Goal: Subscribe to service/newsletter

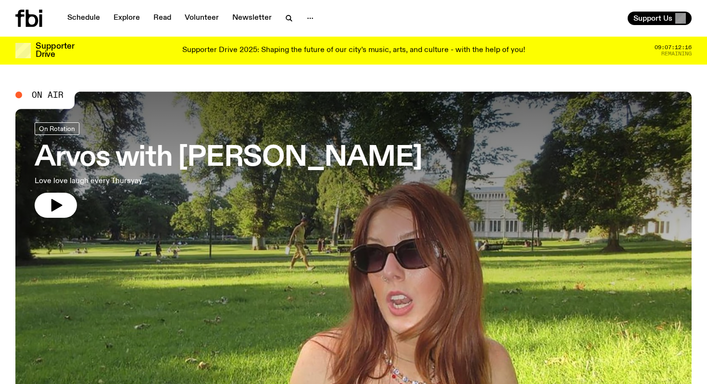
click at [430, 54] on p "Supporter Drive 2025: Shaping the future of our city’s music, arts, and culture…" at bounding box center [353, 50] width 343 height 9
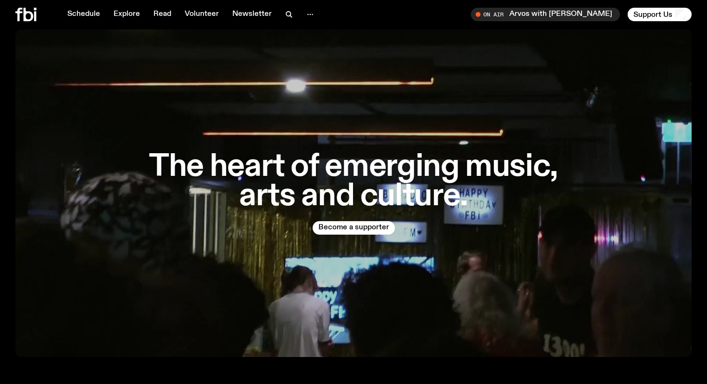
scroll to position [401, 0]
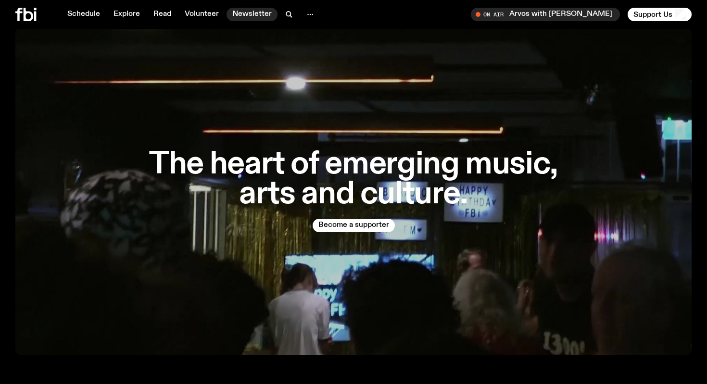
click at [250, 12] on link "Newsletter" at bounding box center [252, 14] width 51 height 13
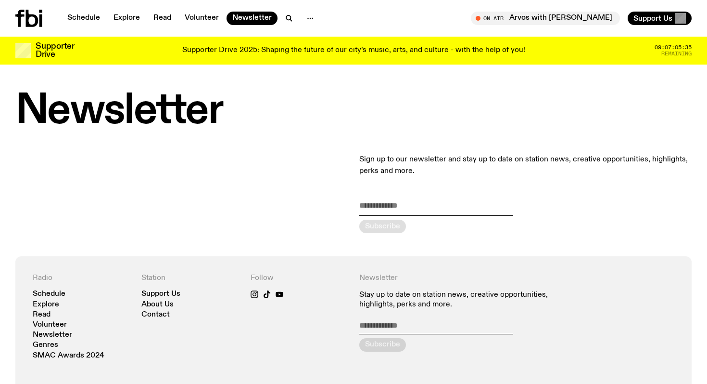
click at [214, 168] on div "Sign up to our newsletter and stay up to date on station news, creative opportu…" at bounding box center [353, 193] width 707 height 126
click at [411, 198] on div "Sign up to our newsletter and stay up to date on station news, creative opportu…" at bounding box center [526, 193] width 333 height 126
click at [411, 203] on input "email" at bounding box center [437, 208] width 154 height 16
type input "**********"
click at [376, 230] on div "submit" at bounding box center [383, 225] width 47 height 13
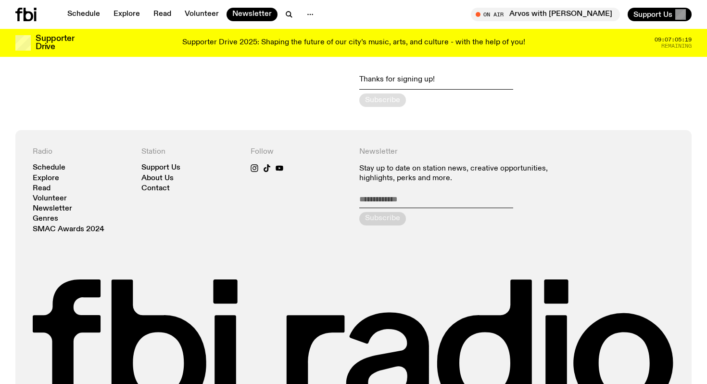
scroll to position [209, 0]
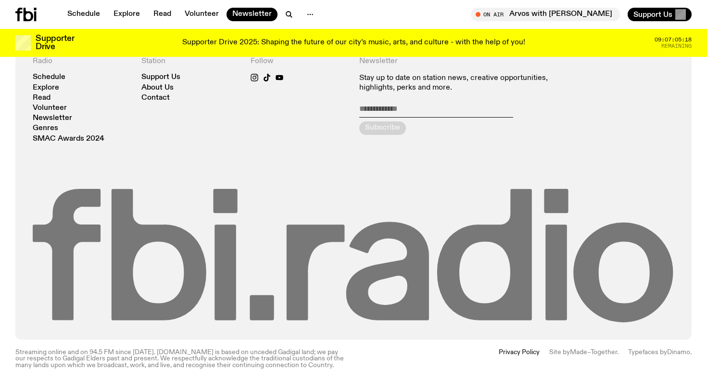
click at [341, 247] on icon at bounding box center [354, 255] width 642 height 133
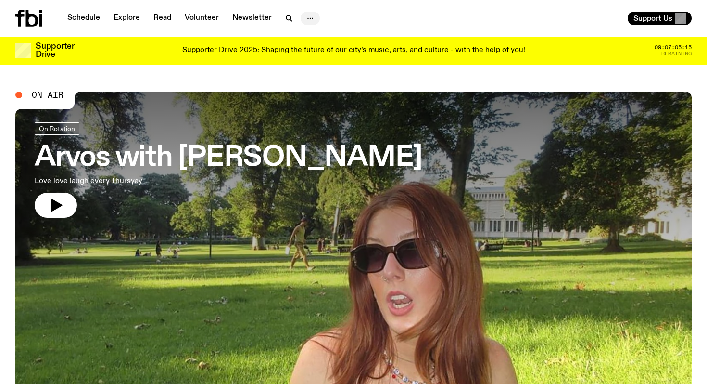
click at [312, 18] on circle "button" at bounding box center [312, 18] width 1 height 1
click at [305, 37] on link "About Us" at bounding box center [310, 38] width 48 height 13
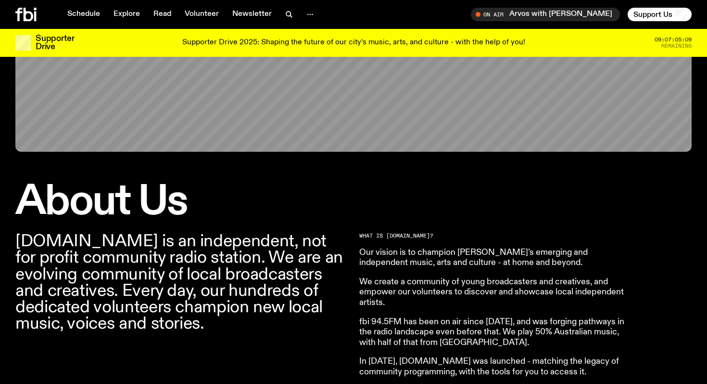
scroll to position [243, 0]
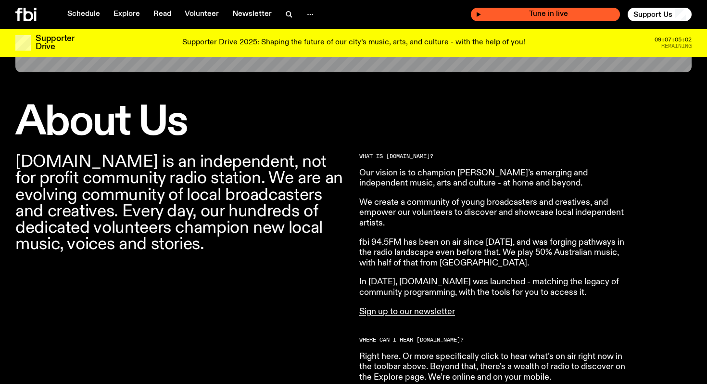
click at [527, 8] on div "Tune in live" at bounding box center [545, 14] width 149 height 13
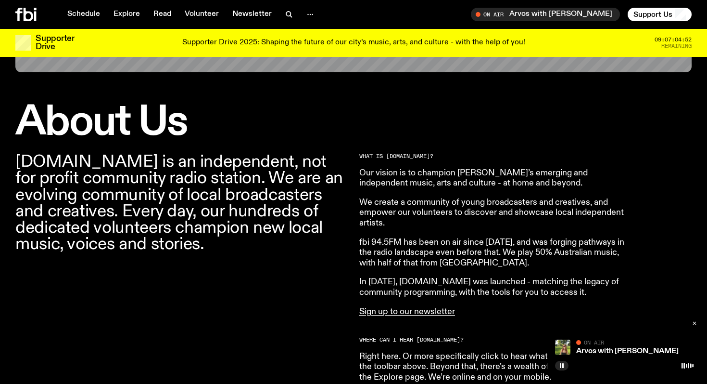
click at [693, 321] on icon "button" at bounding box center [695, 323] width 6 height 6
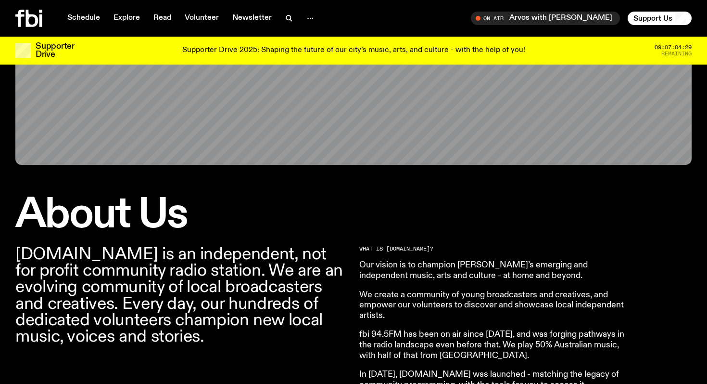
scroll to position [0, 0]
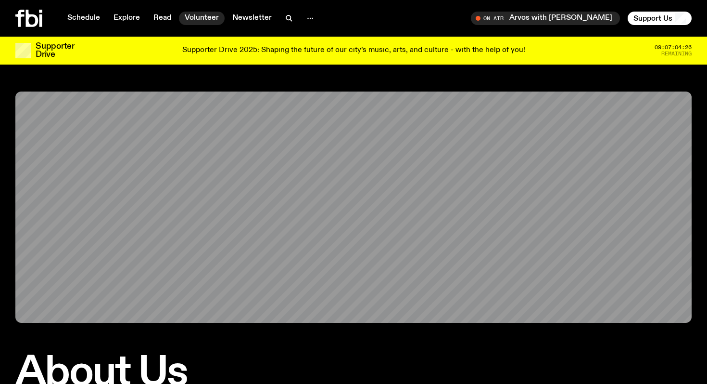
click at [197, 17] on link "Volunteer" at bounding box center [202, 18] width 46 height 13
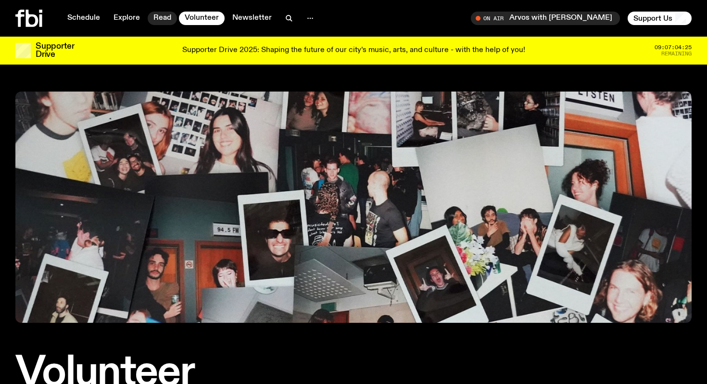
click at [167, 16] on link "Read" at bounding box center [162, 18] width 29 height 13
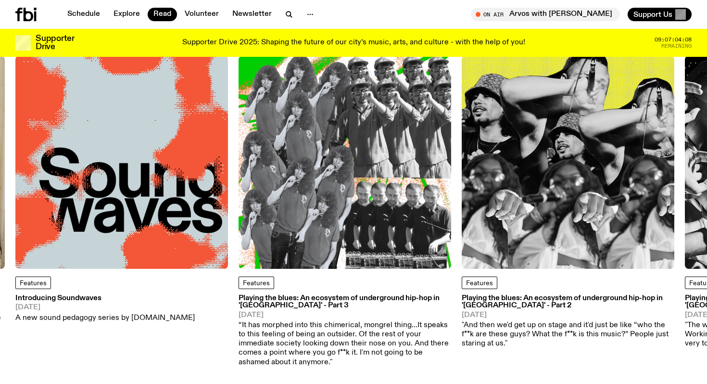
scroll to position [56, 0]
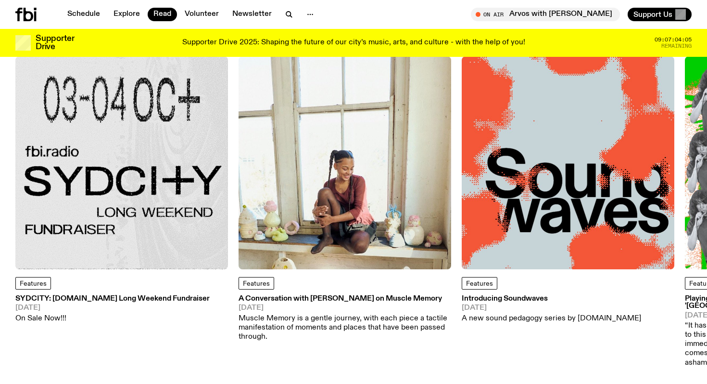
click at [131, 302] on h3 "SYDCITY: [DOMAIN_NAME] Long Weekend Fundraiser" at bounding box center [112, 298] width 194 height 7
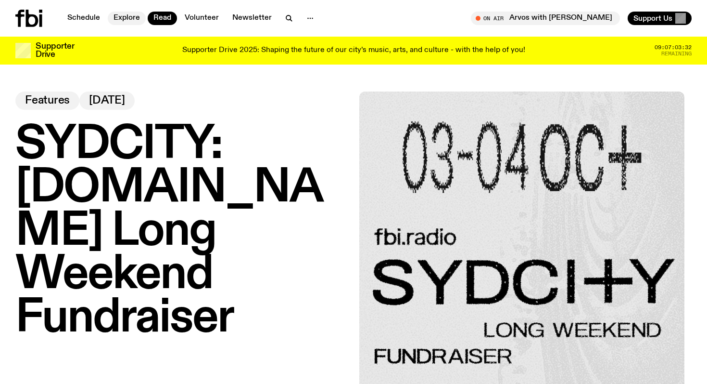
click at [120, 14] on link "Explore" at bounding box center [127, 18] width 38 height 13
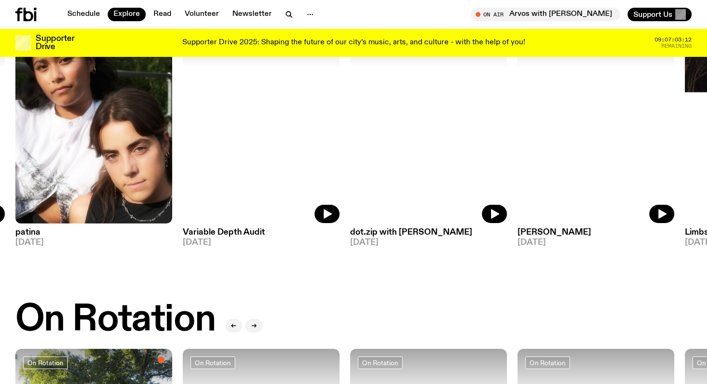
scroll to position [45, 0]
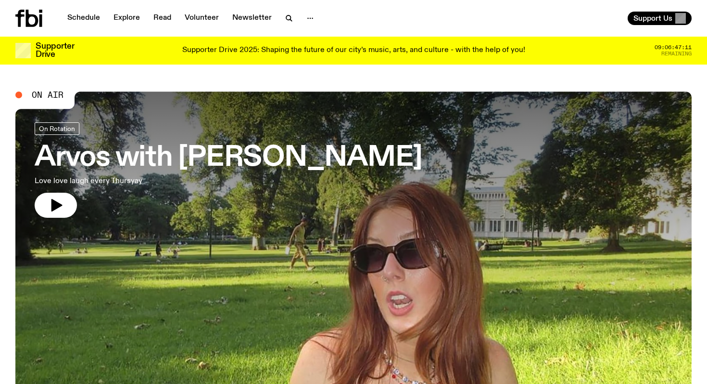
click at [215, 42] on div "Supporter Drive 2025: Shaping the future of our city’s music, arts, and culture…" at bounding box center [354, 50] width 538 height 16
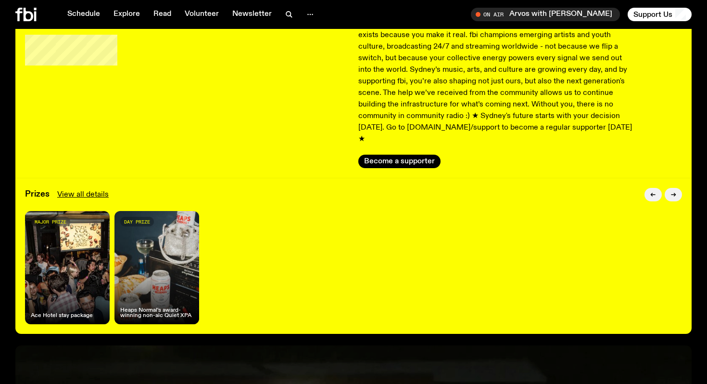
scroll to position [148, 0]
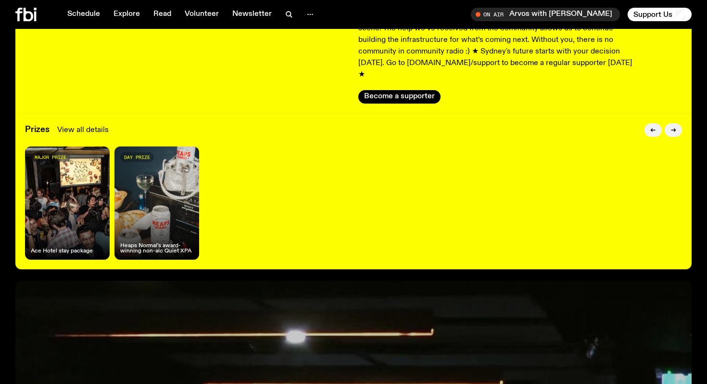
click at [80, 124] on link "View all details" at bounding box center [82, 130] width 51 height 12
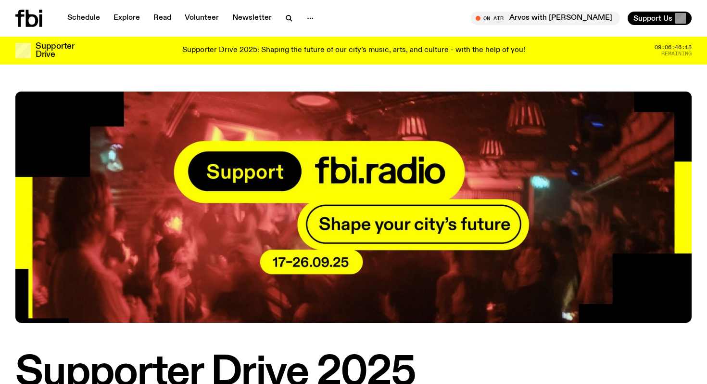
click at [697, 209] on div "Supporter Drive 2025" at bounding box center [353, 241] width 707 height 301
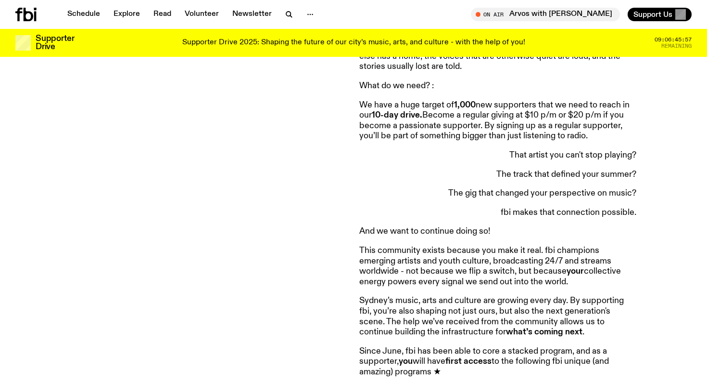
scroll to position [627, 0]
